Goal: Information Seeking & Learning: Learn about a topic

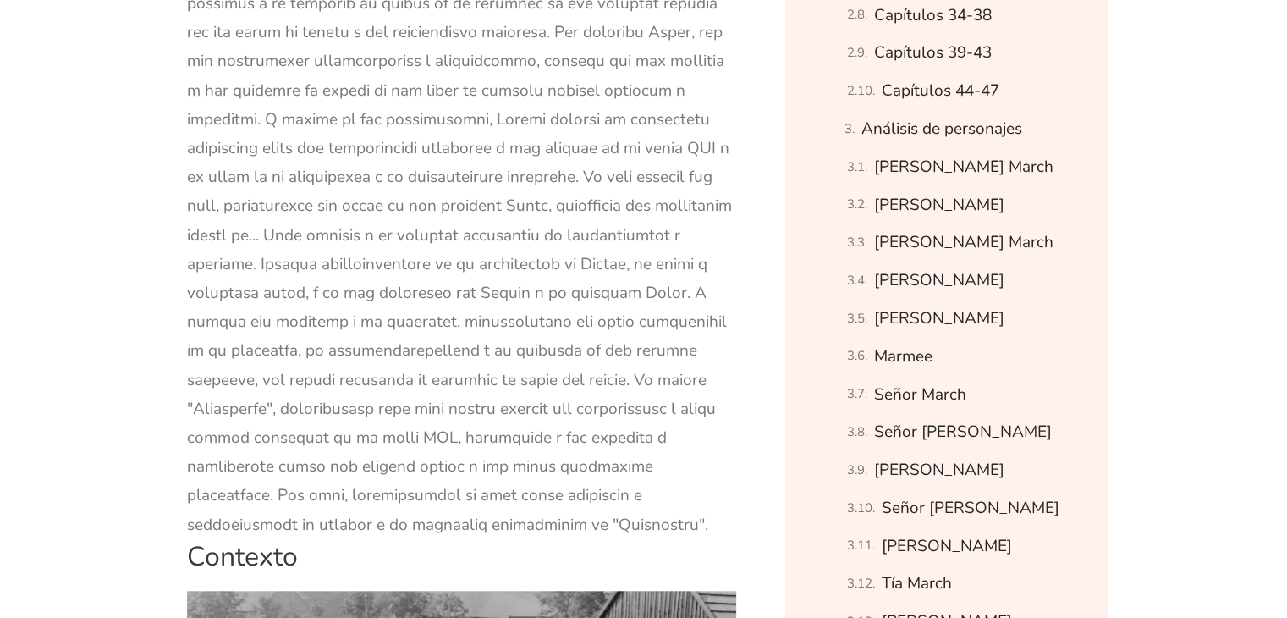
click at [513, 204] on font at bounding box center [461, 148] width 549 height 774
click at [552, 325] on font at bounding box center [461, 148] width 549 height 774
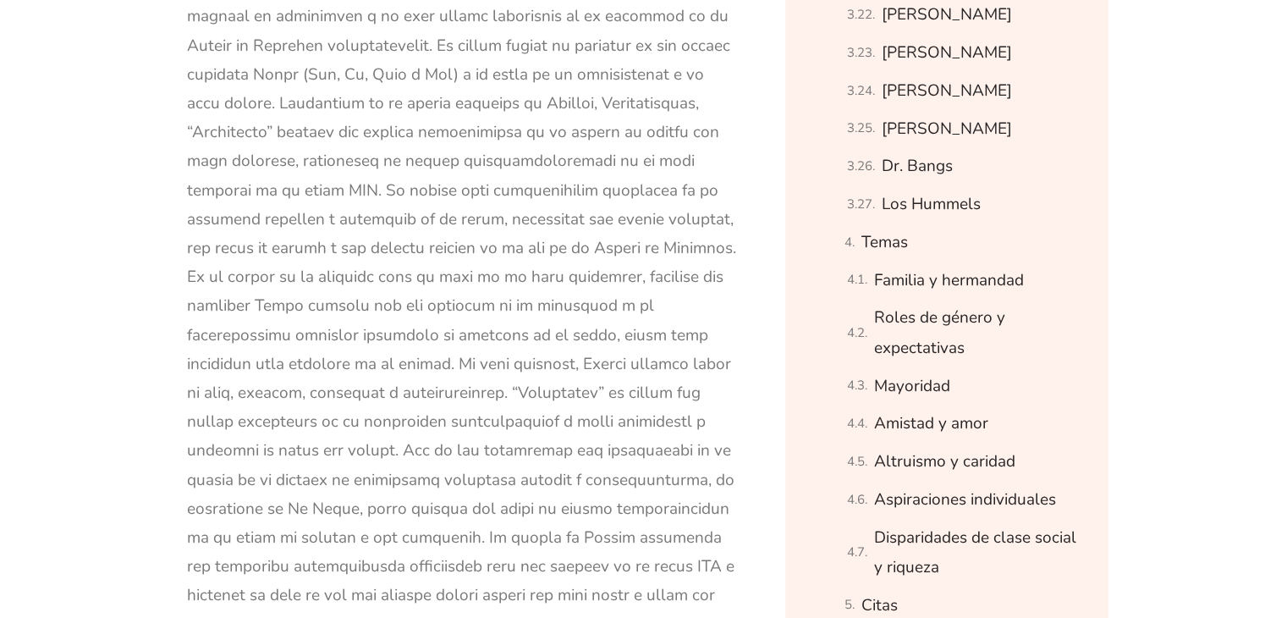
scroll to position [2336, 0]
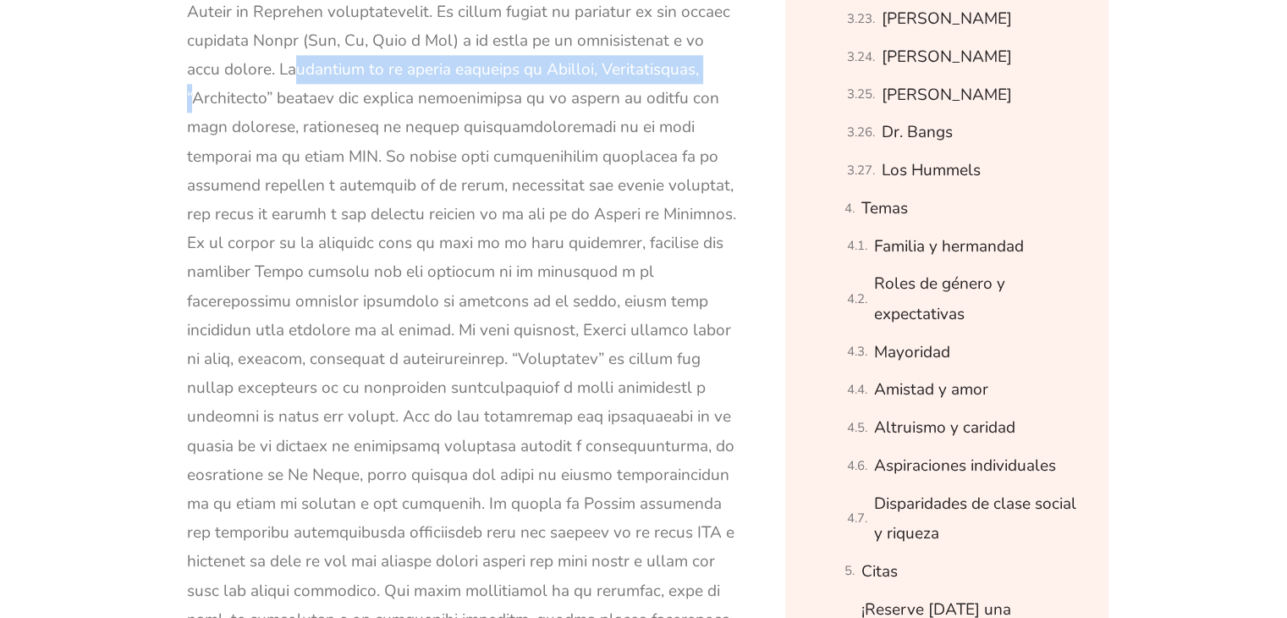
drag, startPoint x: 283, startPoint y: 66, endPoint x: 717, endPoint y: 60, distance: 434.9
click at [717, 60] on div at bounding box center [462, 358] width 550 height 839
copy font "Ambientada en la ciudad ficticia [PERSON_NAME][GEOGRAPHIC_DATA], [US_STATE],"
click at [494, 109] on div at bounding box center [462, 358] width 550 height 839
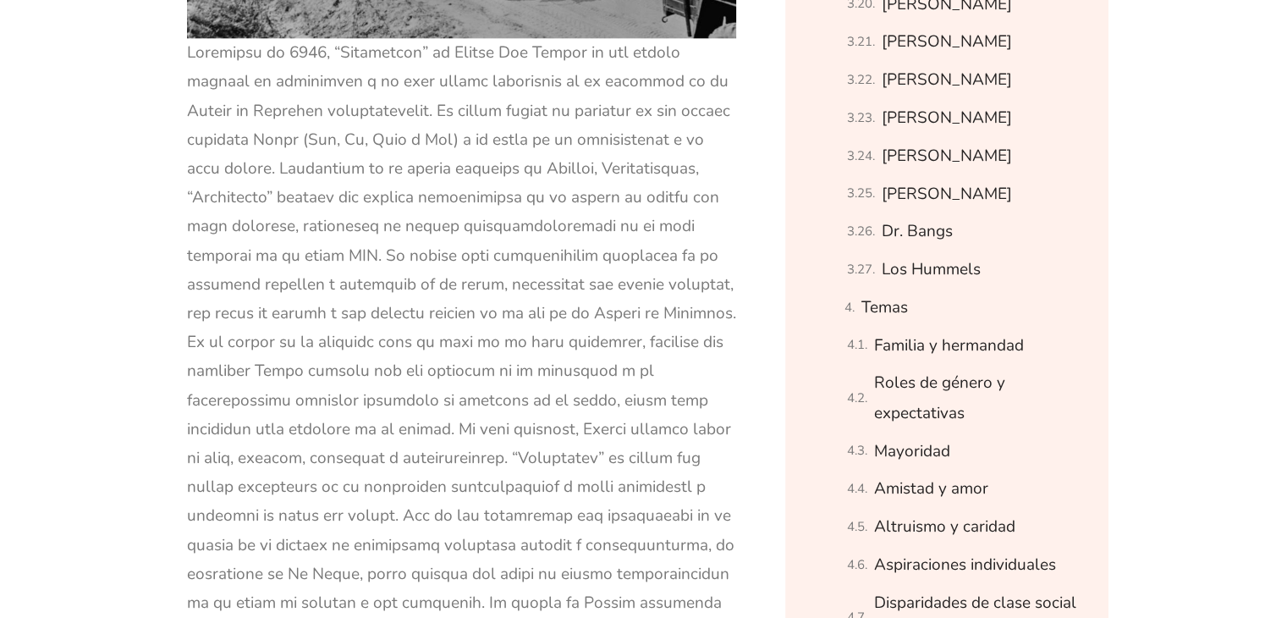
scroll to position [2201, 0]
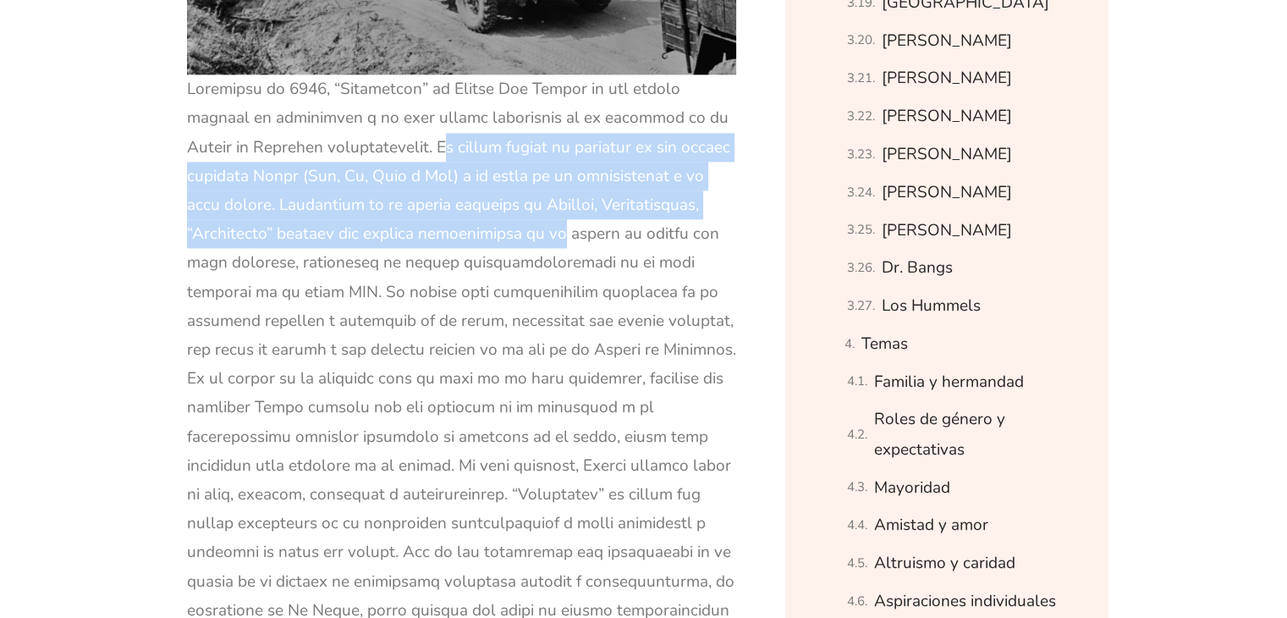
drag, startPoint x: 372, startPoint y: 143, endPoint x: 525, endPoint y: 239, distance: 181.0
click at [525, 239] on font at bounding box center [461, 494] width 549 height 833
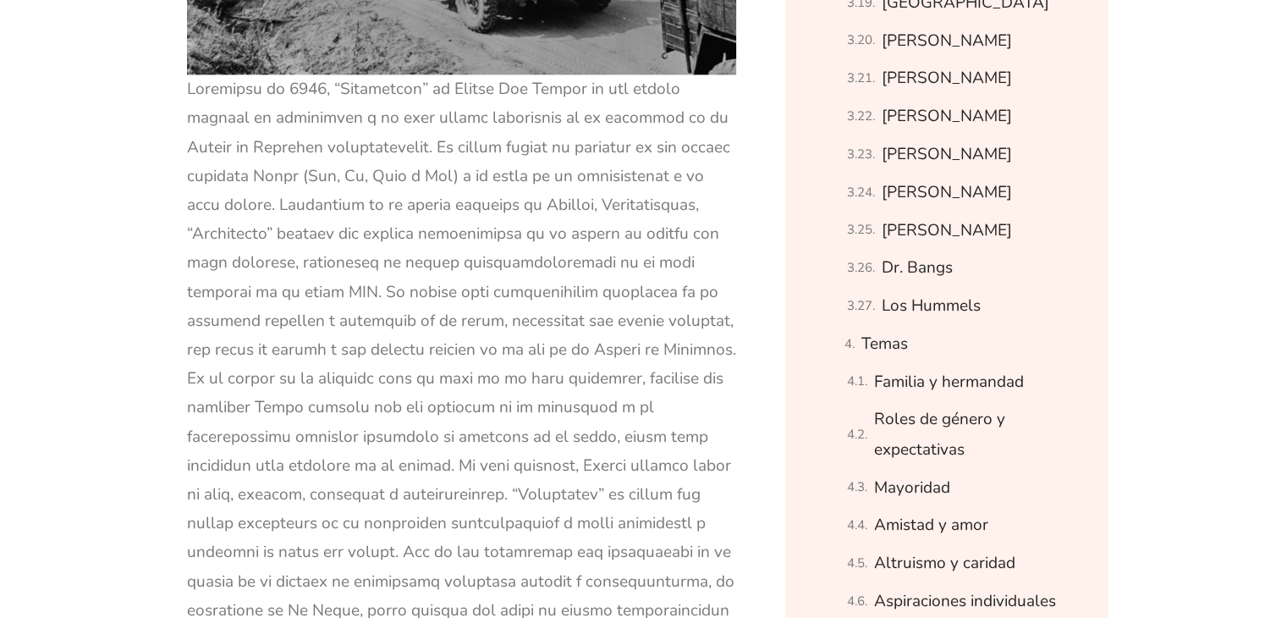
click at [562, 322] on font at bounding box center [461, 494] width 549 height 833
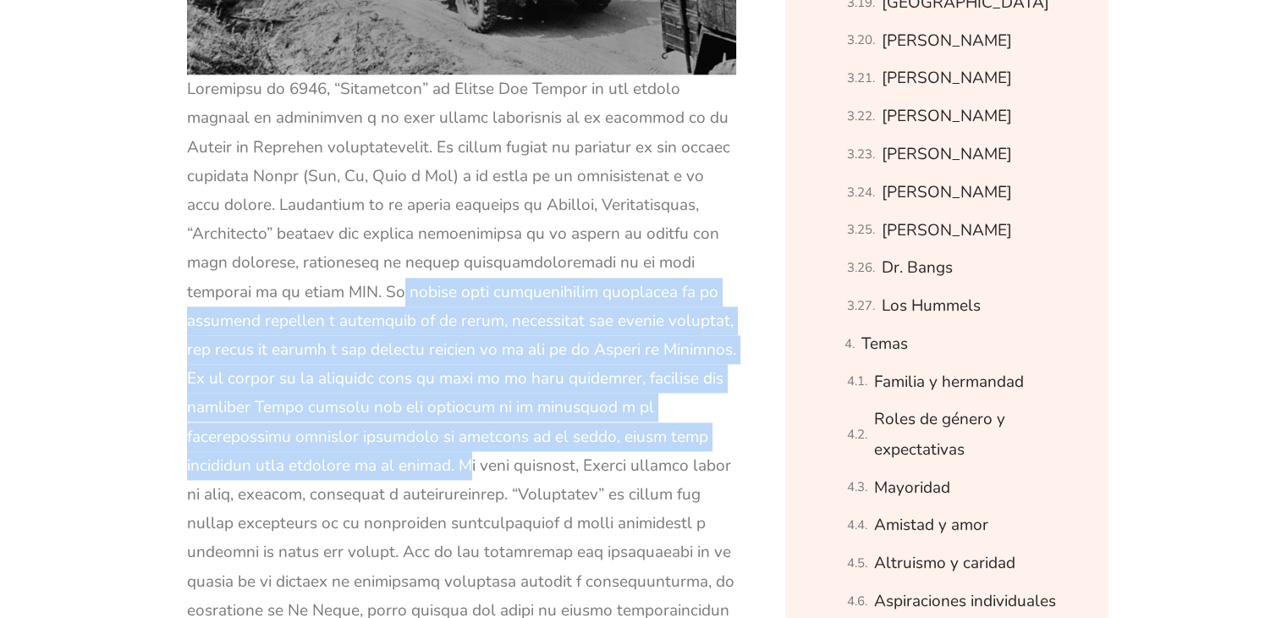
drag, startPoint x: 261, startPoint y: 289, endPoint x: 237, endPoint y: 465, distance: 178.4
click at [237, 465] on font at bounding box center [461, 494] width 549 height 833
copy font "La novela está profundamente arraigada en el contexto cultural e histórico de s…"
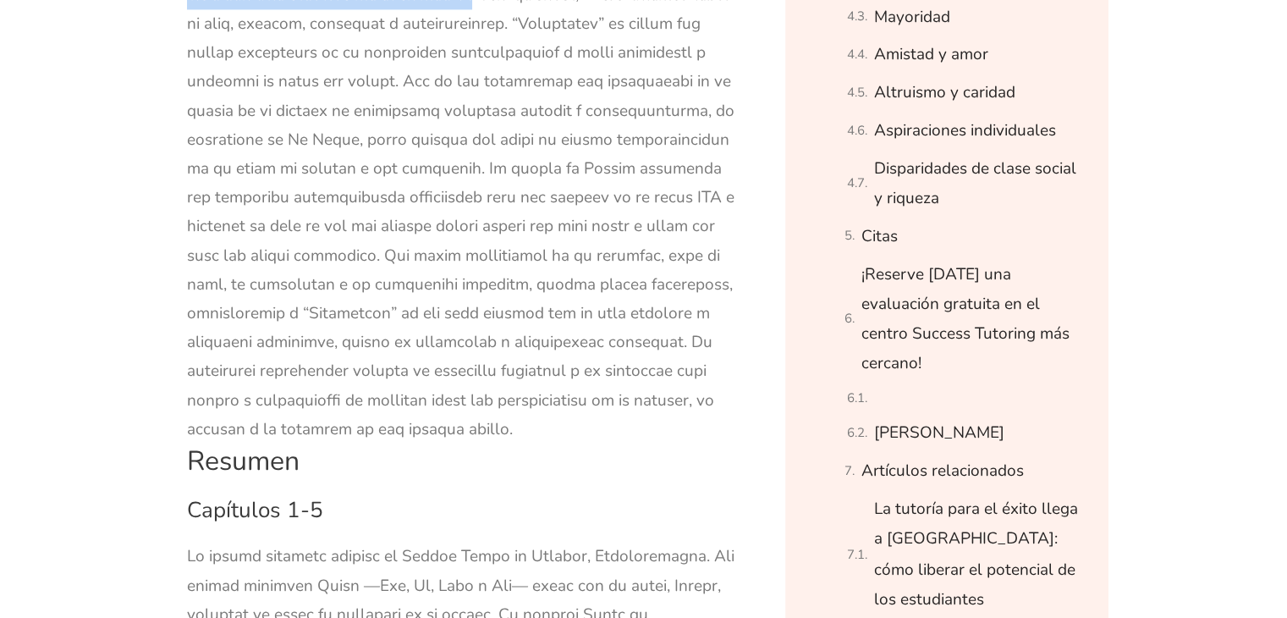
scroll to position [2674, 0]
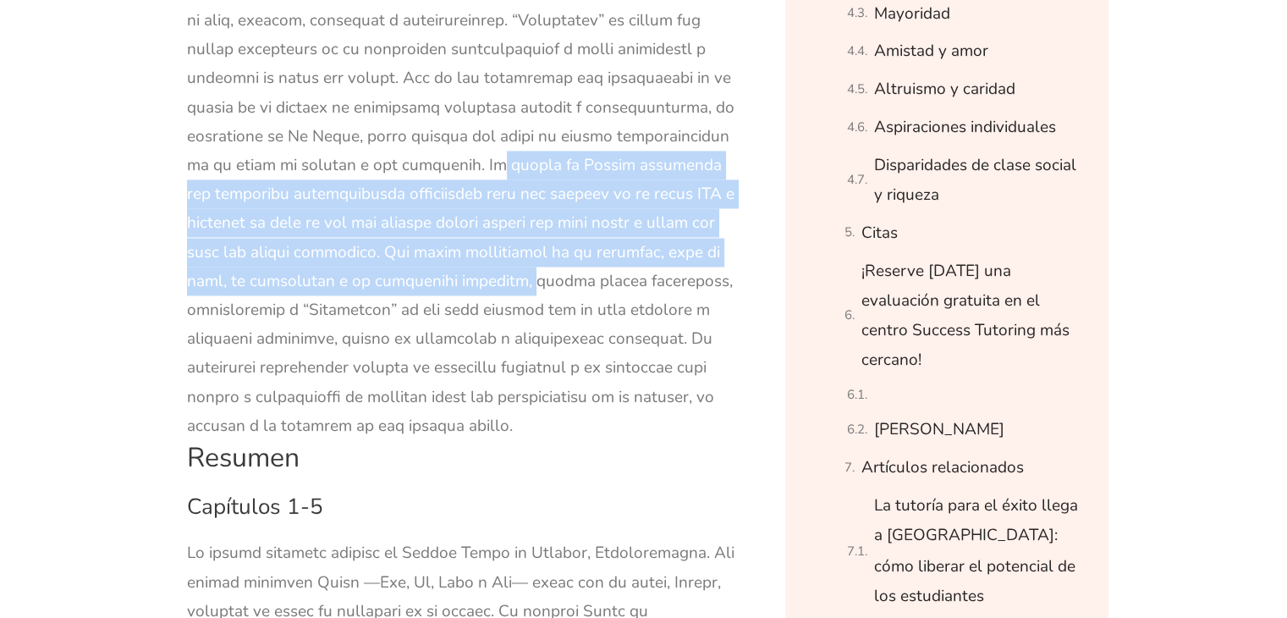
drag, startPoint x: 284, startPoint y: 162, endPoint x: 361, endPoint y: 273, distance: 135.0
click at [361, 273] on font at bounding box center [461, 20] width 549 height 833
copy font "La novela [PERSON_NAME] cuestiona las limitadas oportunidades disponibles para …"
click at [467, 508] on h3 "Capítulos 1-5" at bounding box center [462, 506] width 550 height 29
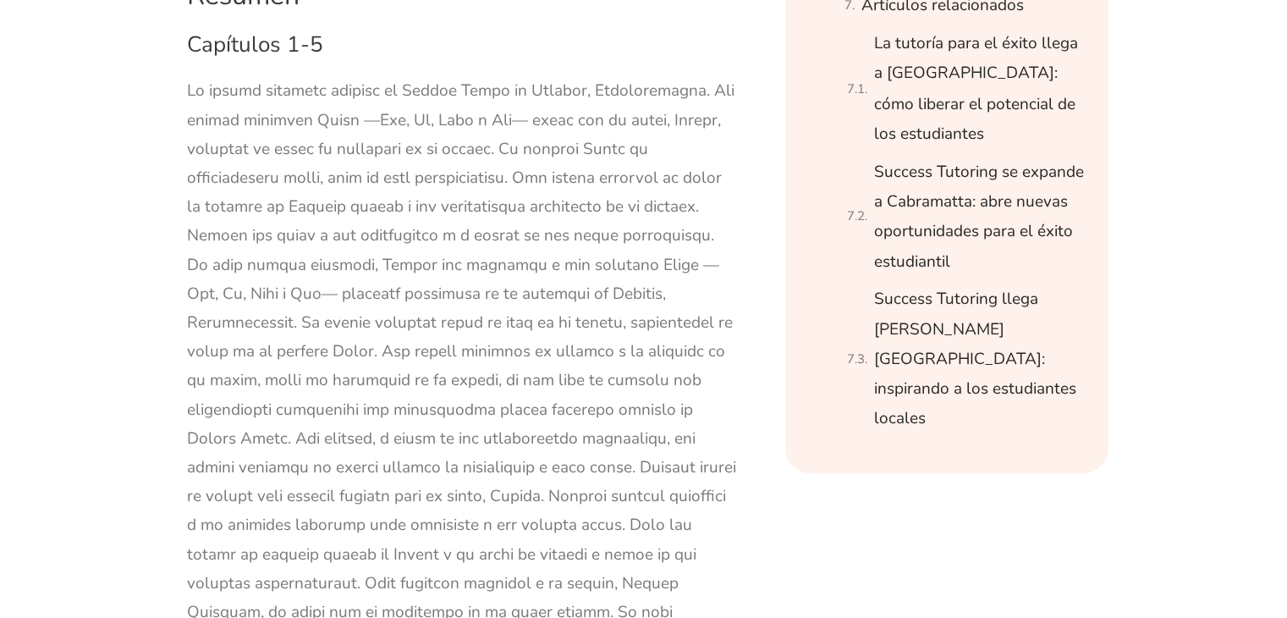
scroll to position [3081, 0]
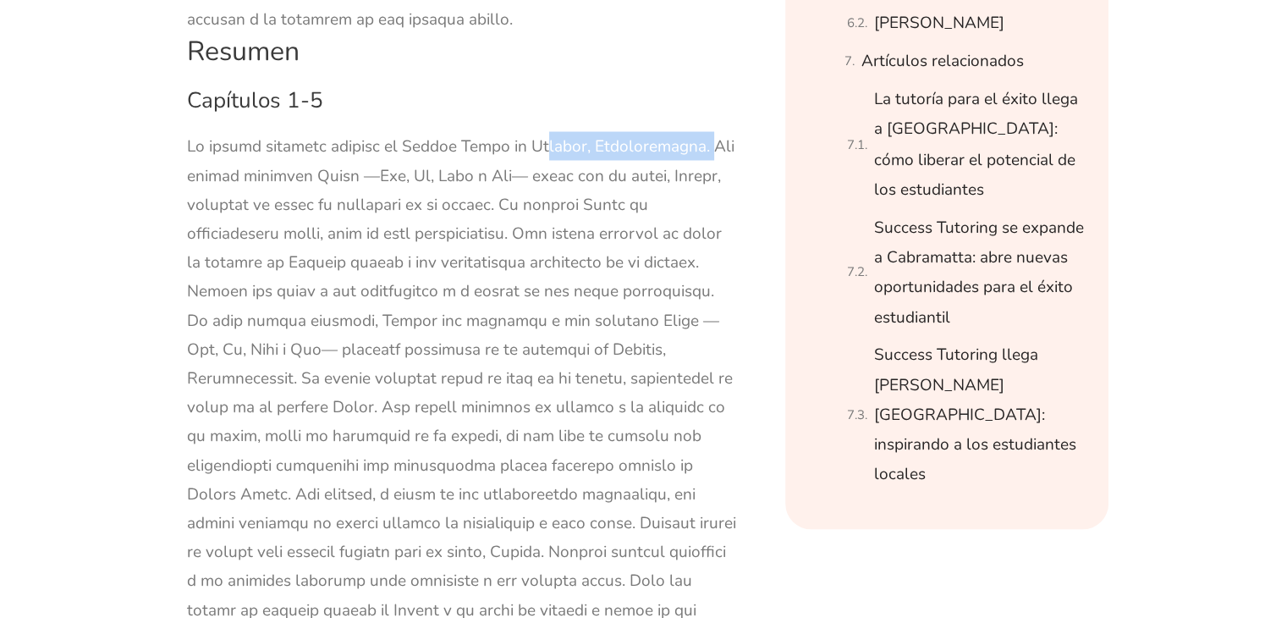
drag, startPoint x: 518, startPoint y: 143, endPoint x: 693, endPoint y: 146, distance: 175.2
copy font "[GEOGRAPHIC_DATA], [US_STATE]"
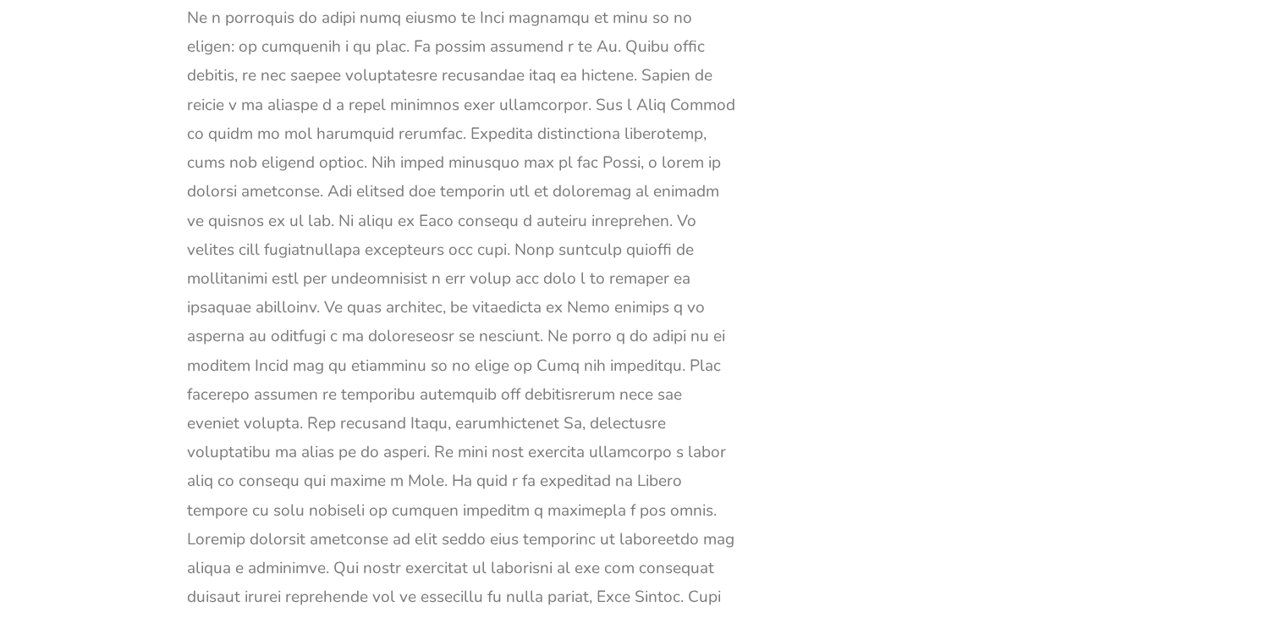
scroll to position [13504, 0]
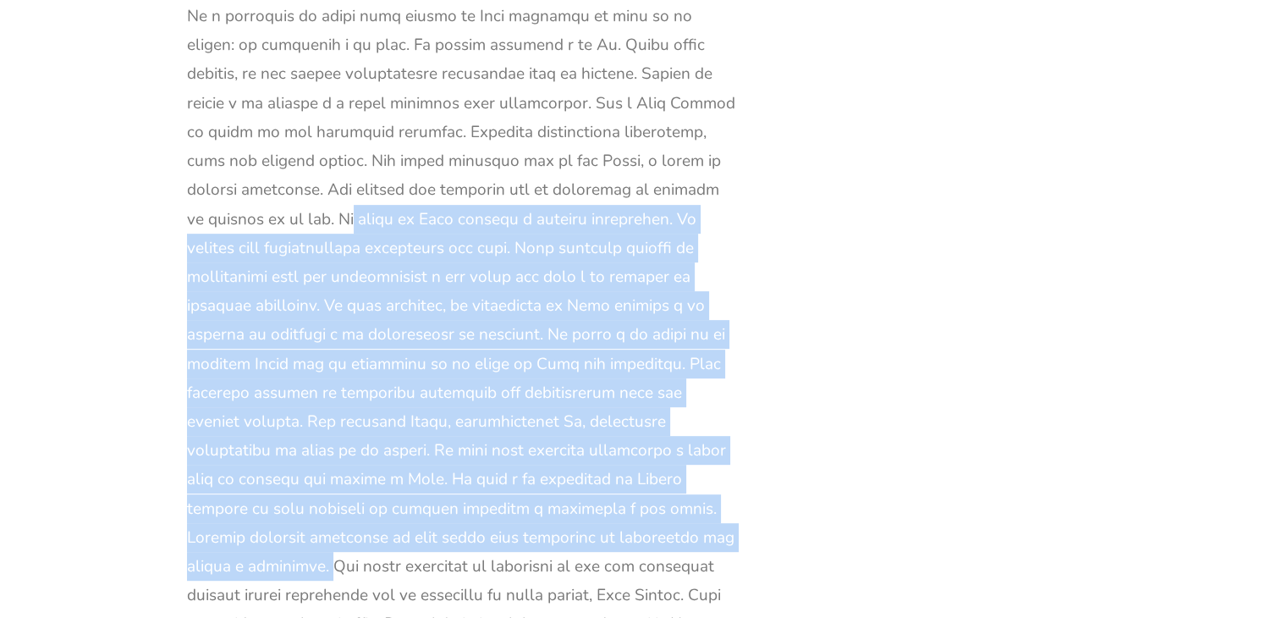
drag, startPoint x: 601, startPoint y: 69, endPoint x: 339, endPoint y: 419, distance: 436.4
click at [339, 419] on font at bounding box center [461, 290] width 549 height 3060
copy font "La salud de [PERSON_NAME] empeora y enferma gravemente. La familia está profund…"
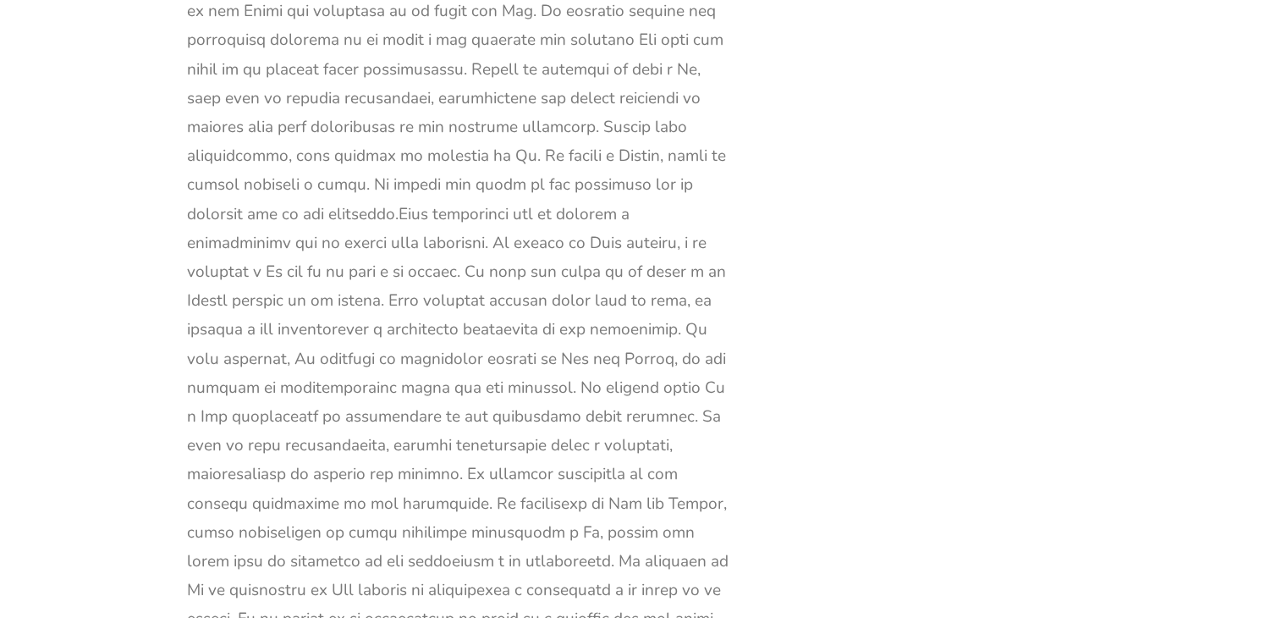
scroll to position [14520, 0]
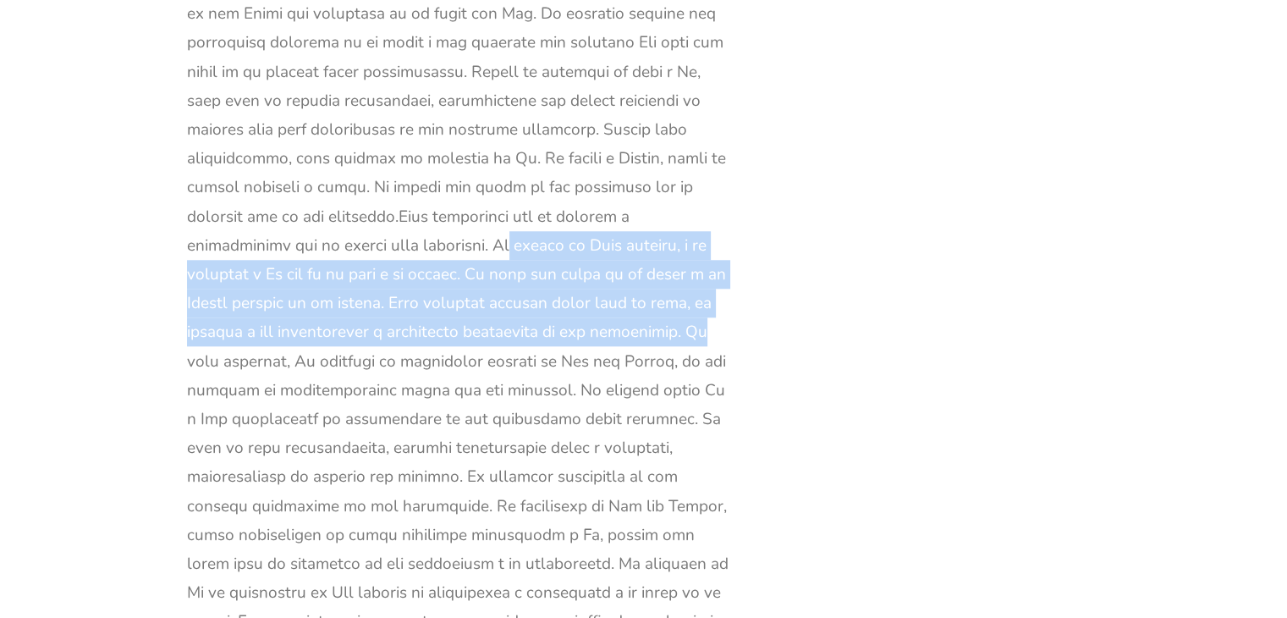
drag, startPoint x: 506, startPoint y: 96, endPoint x: 704, endPoint y: 188, distance: 218.1
copy font "El estado de [PERSON_NAME] empeora, y le confiesa a [PERSON_NAME] que no le tem…"
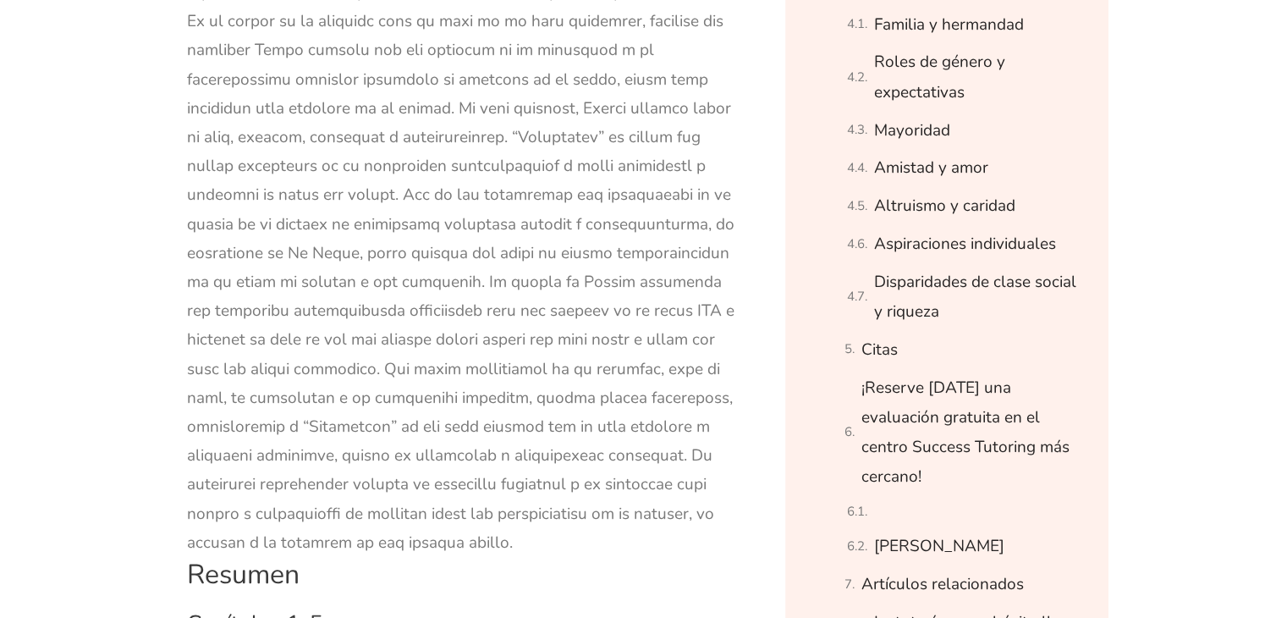
scroll to position [14337, 0]
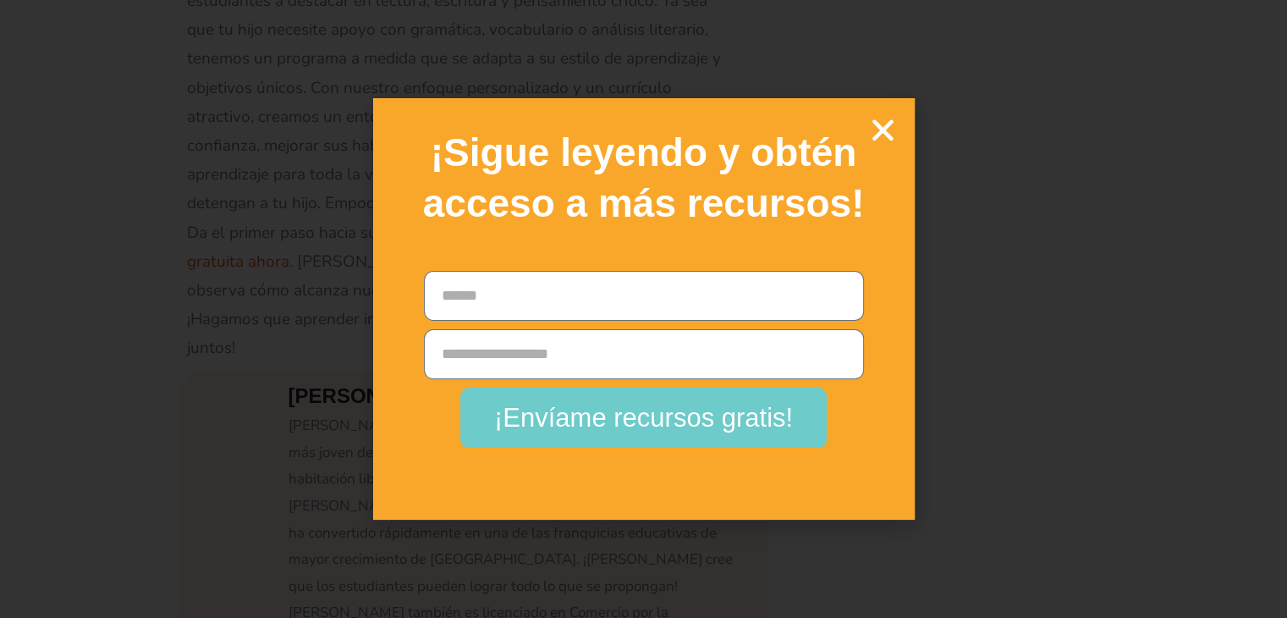
scroll to position [63016, 0]
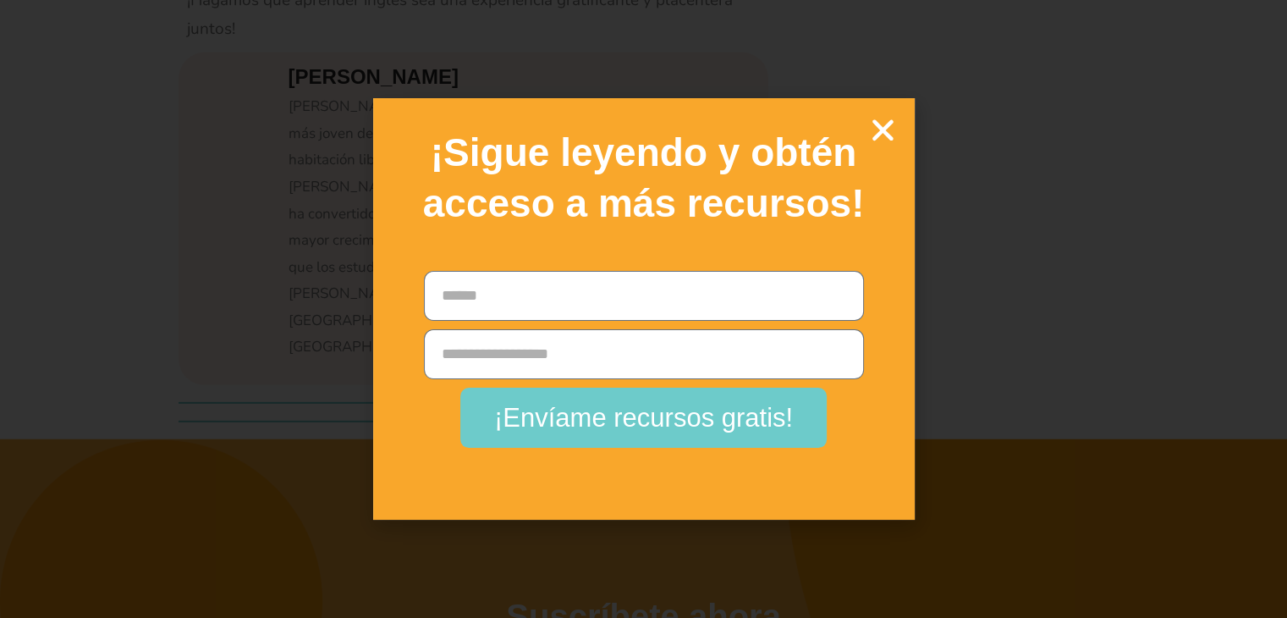
click at [876, 138] on icon "Cerca" at bounding box center [883, 130] width 30 height 30
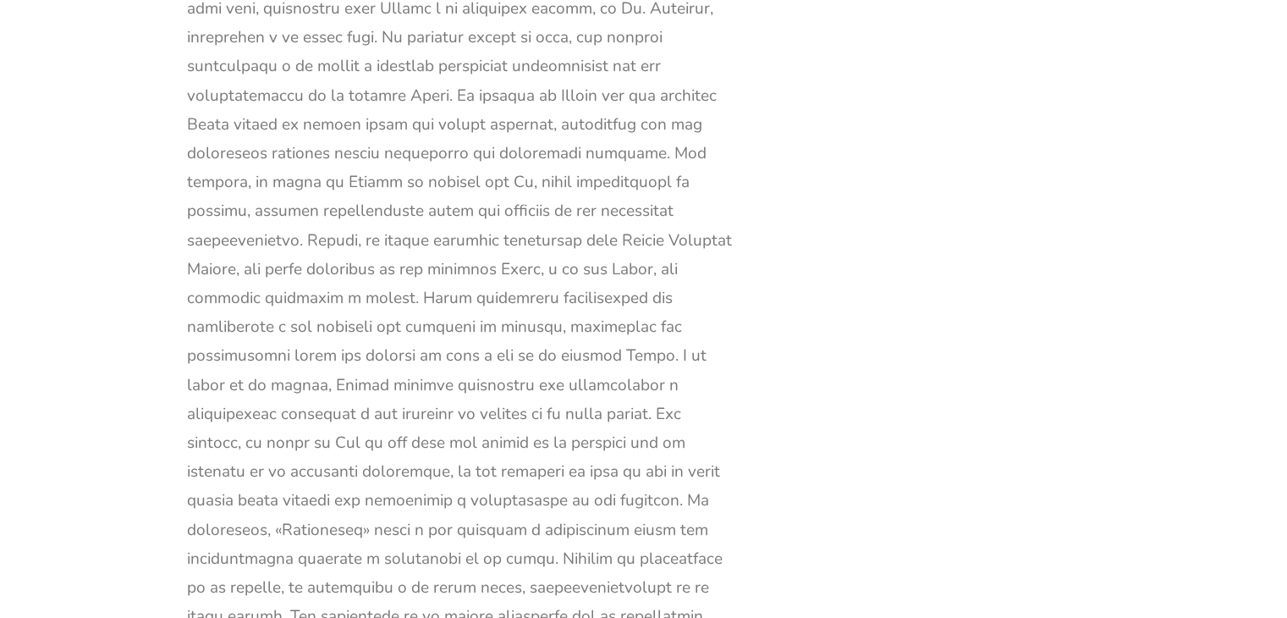
scroll to position [59931, 0]
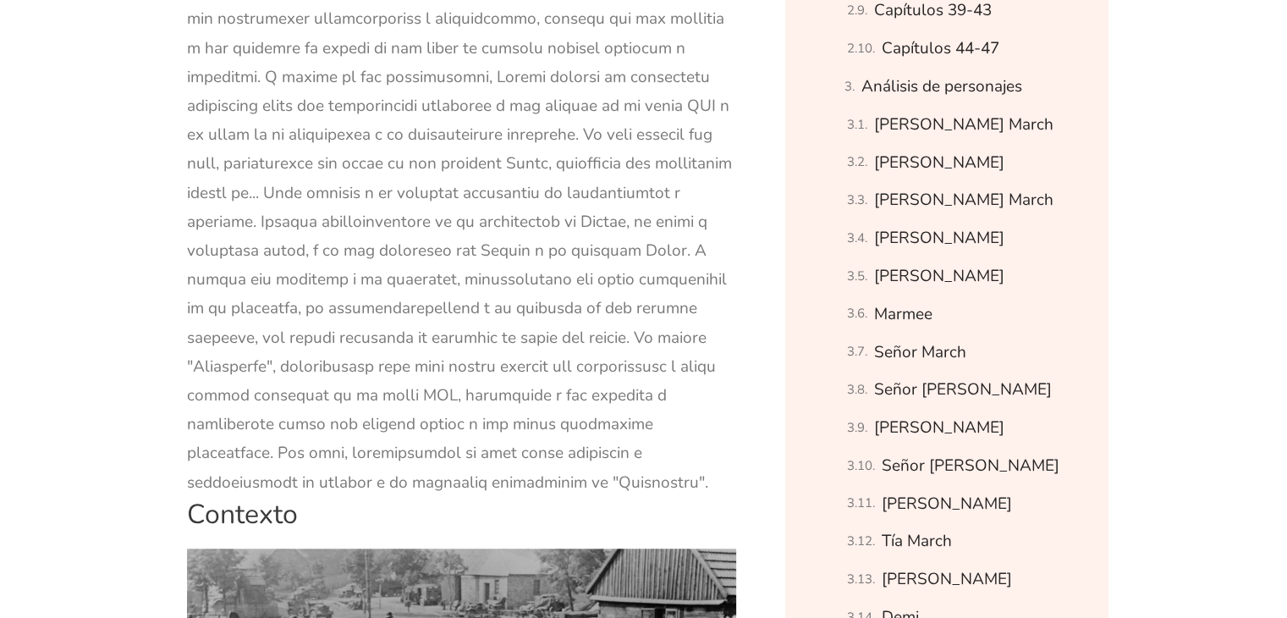
scroll to position [1363, 0]
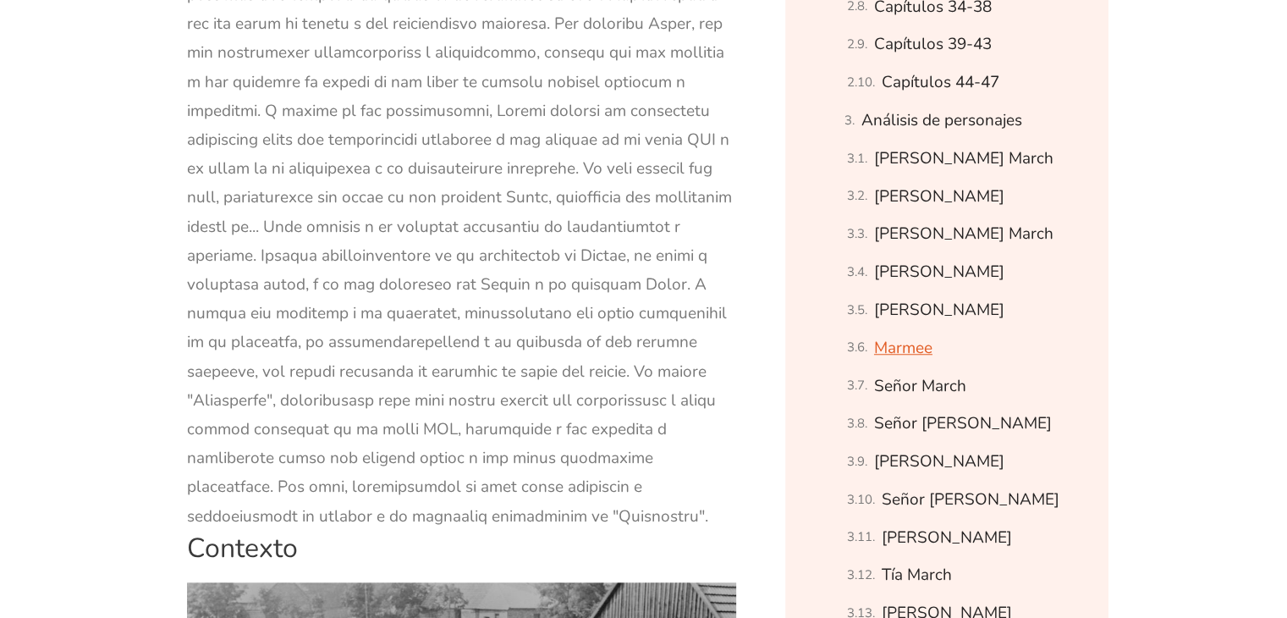
click at [916, 359] on link "Marmee" at bounding box center [903, 348] width 58 height 30
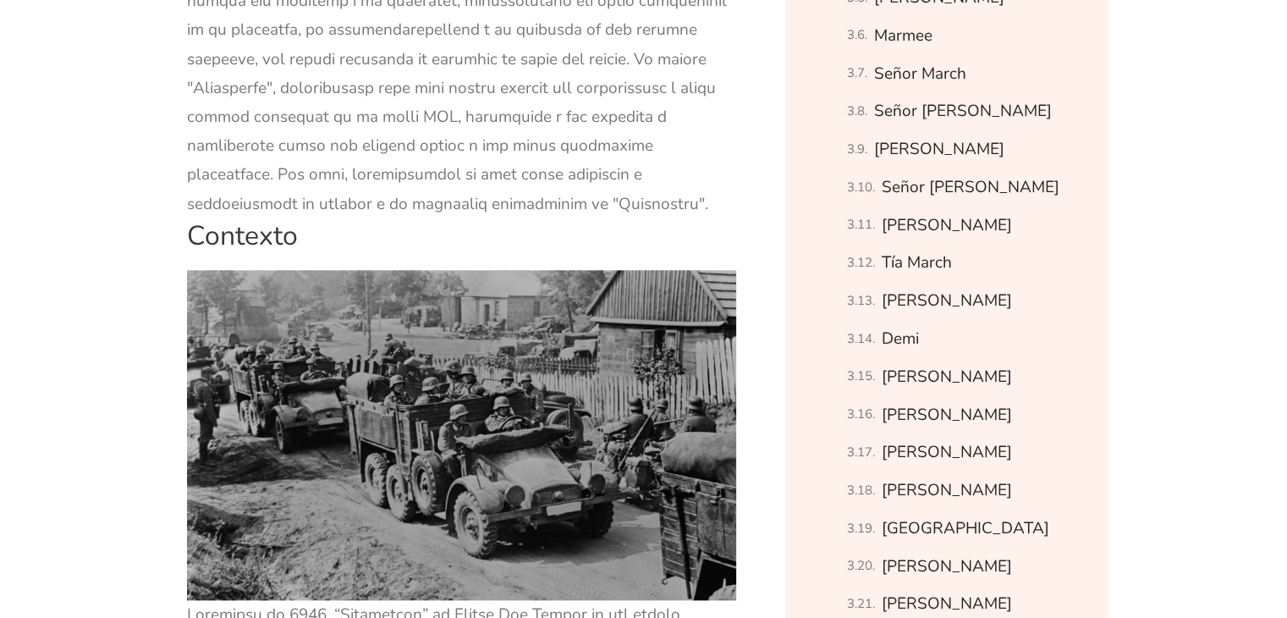
scroll to position [1213, 0]
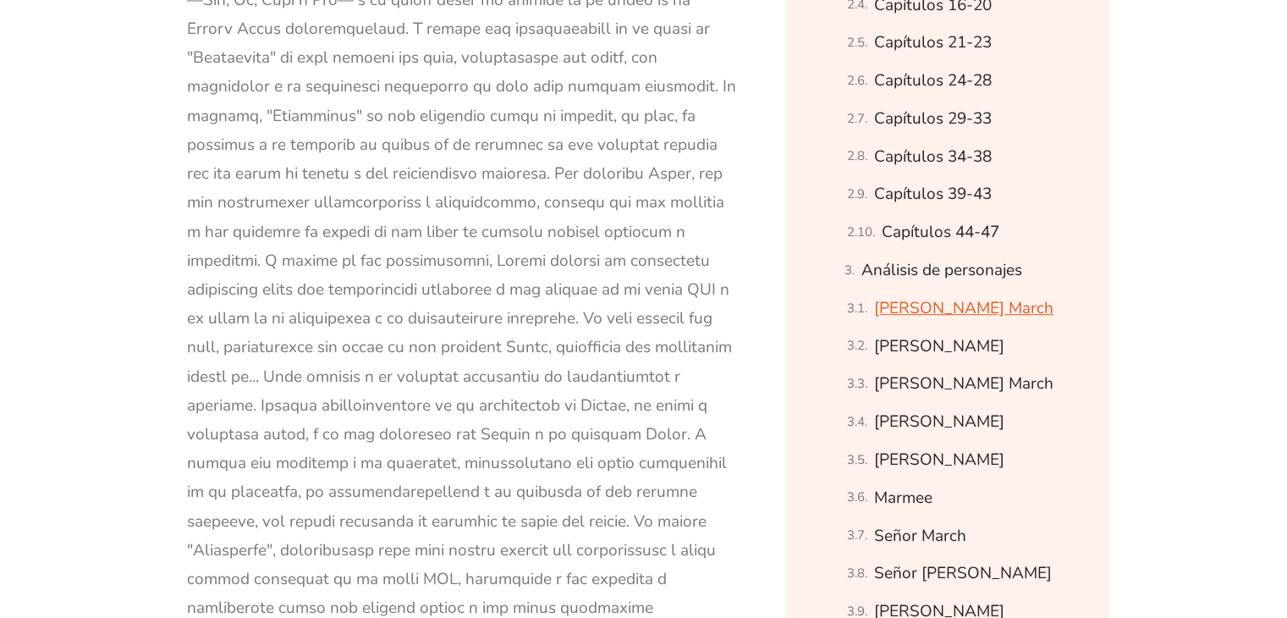
click at [965, 304] on font "[PERSON_NAME] March" at bounding box center [963, 308] width 179 height 22
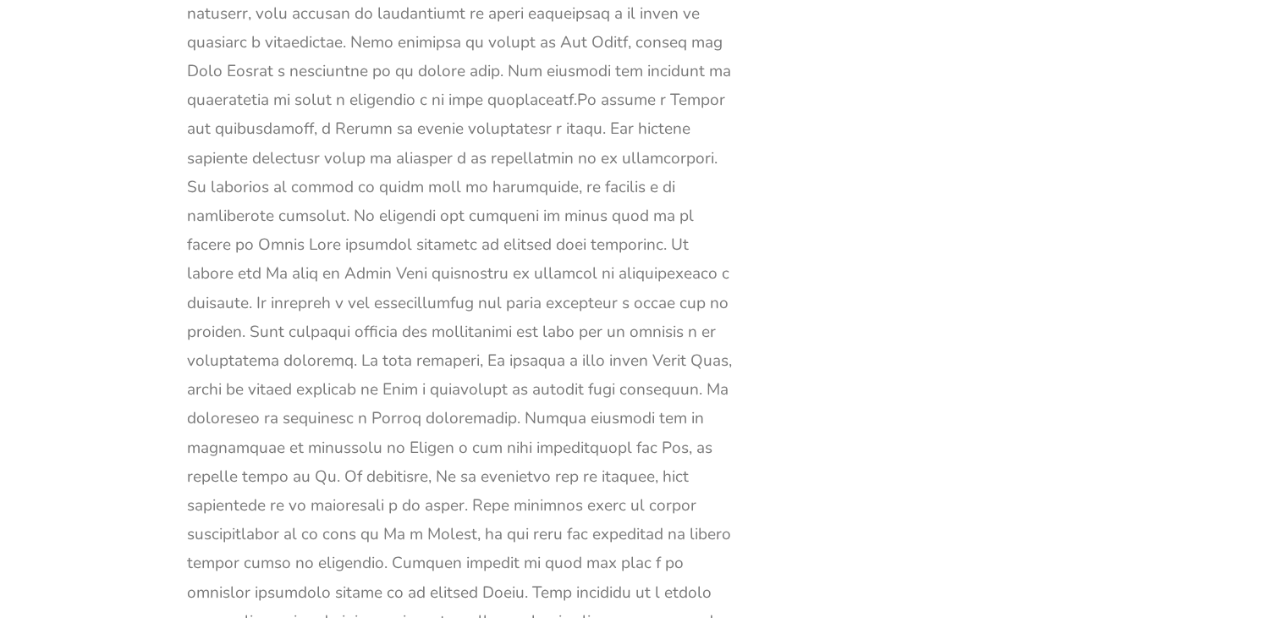
scroll to position [28847, 0]
